Goal: Find specific page/section: Find specific page/section

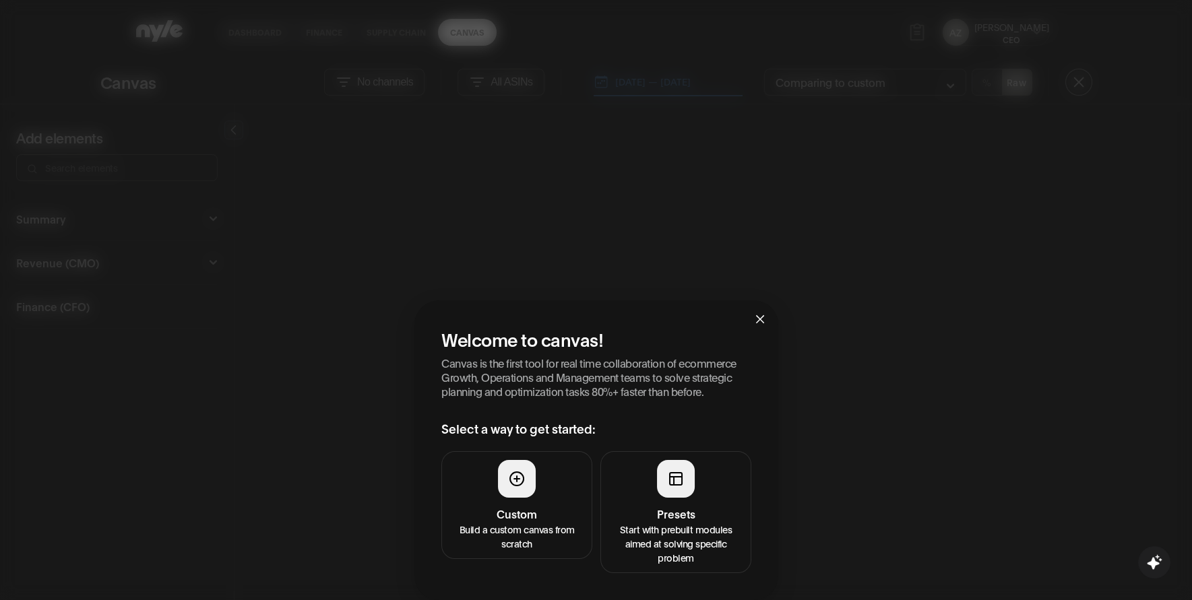
click at [230, 28] on div "Welcome to canvas! Canvas is the first tool for real time collaboration of ecom…" at bounding box center [596, 300] width 1192 height 600
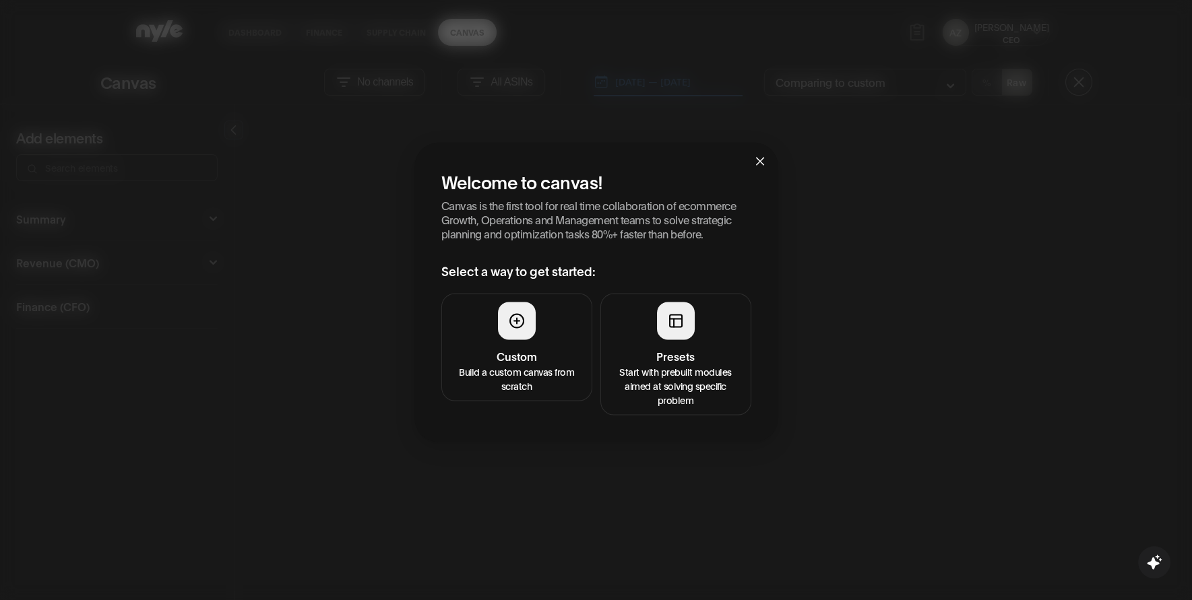
click at [697, 340] on button "Presets Start with prebuilt modules aimed at solving specific problem" at bounding box center [675, 354] width 151 height 122
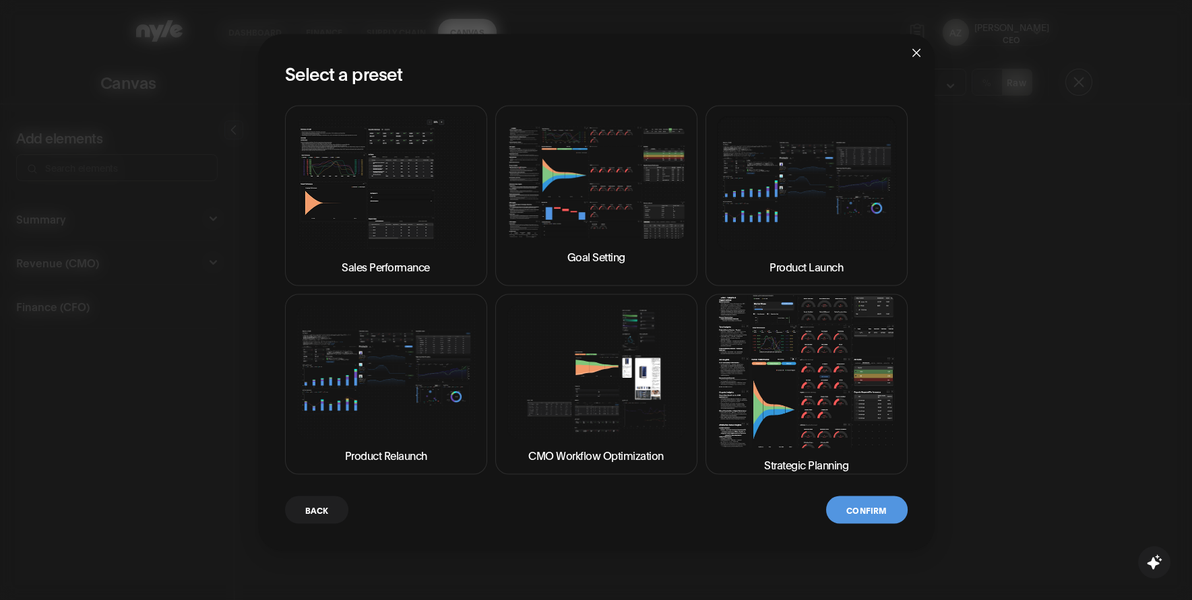
click at [920, 44] on span "Close" at bounding box center [916, 52] width 36 height 36
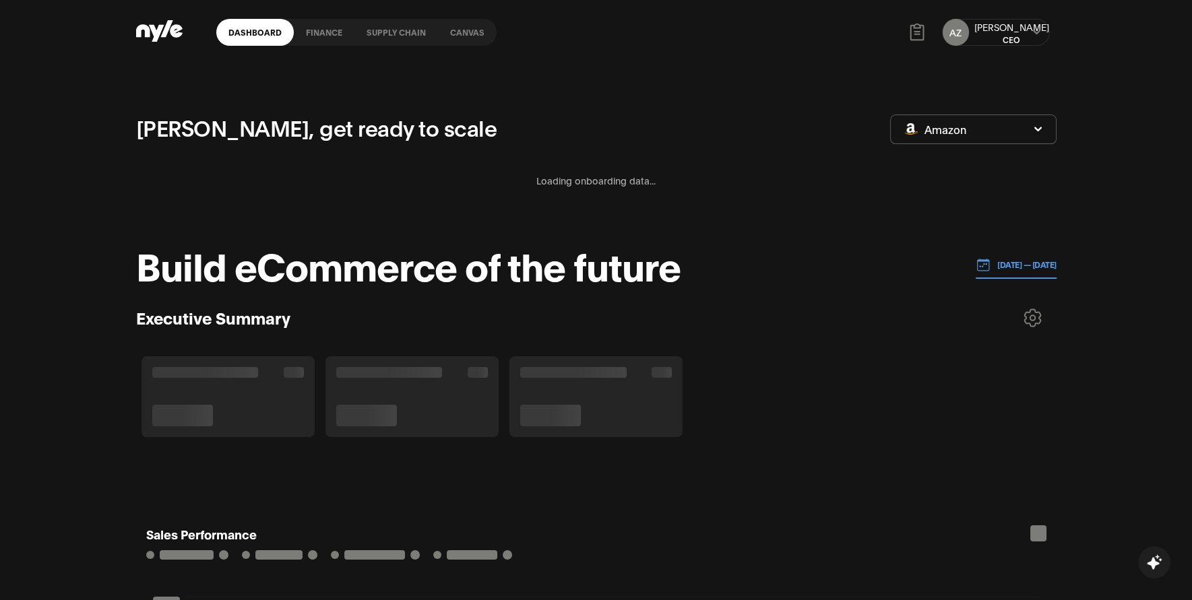
click at [228, 38] on link "Dashboard" at bounding box center [254, 32] width 77 height 27
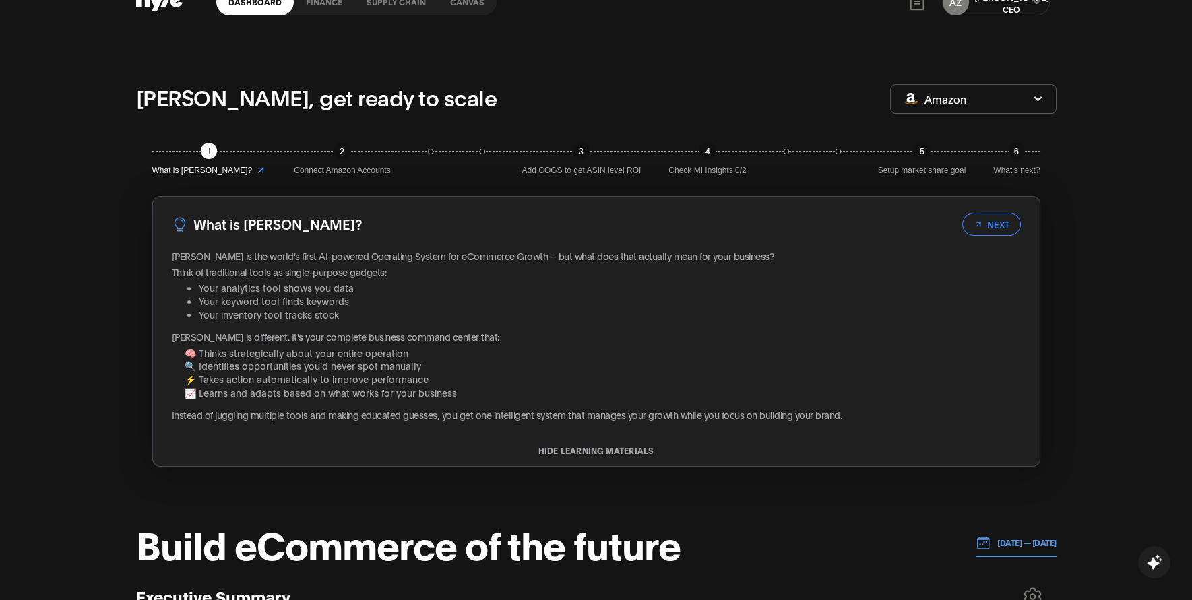
scroll to position [32, 0]
